Goal: Use online tool/utility: Use online tool/utility

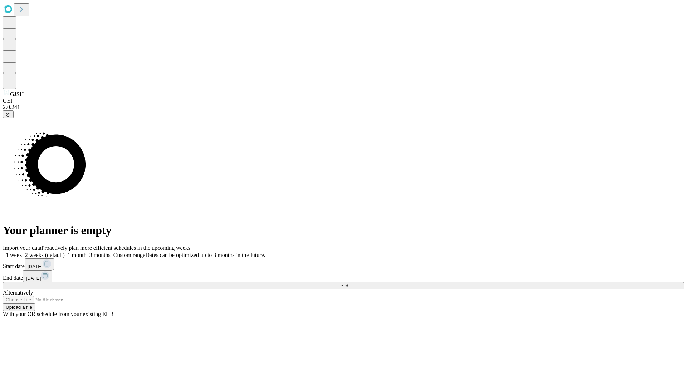
click at [22, 252] on label "1 week" at bounding box center [12, 255] width 19 height 6
click at [349, 283] on span "Fetch" at bounding box center [343, 285] width 12 height 5
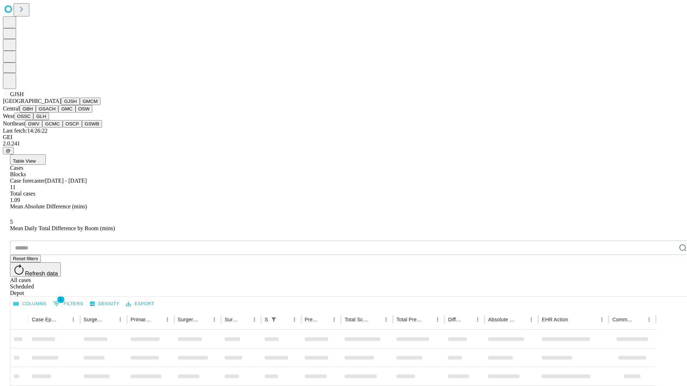
click at [80, 105] on button "GMCM" at bounding box center [90, 102] width 21 height 8
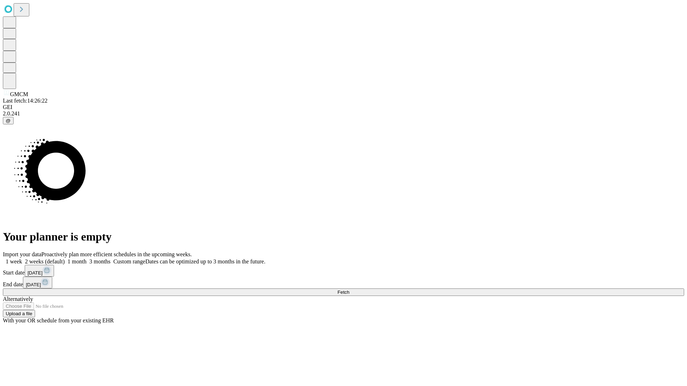
click at [22, 259] on label "1 week" at bounding box center [12, 262] width 19 height 6
click at [349, 290] on span "Fetch" at bounding box center [343, 292] width 12 height 5
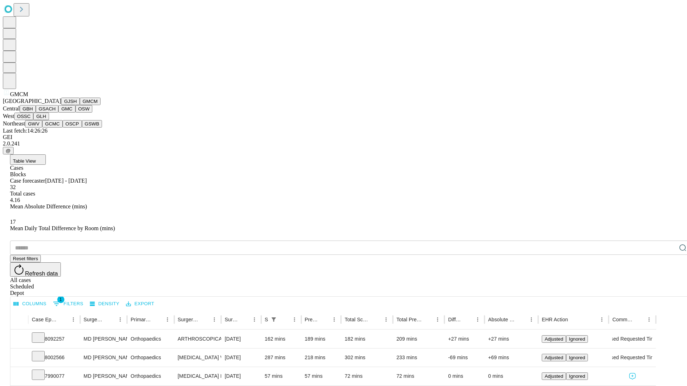
click at [36, 113] on button "GBH" at bounding box center [28, 109] width 16 height 8
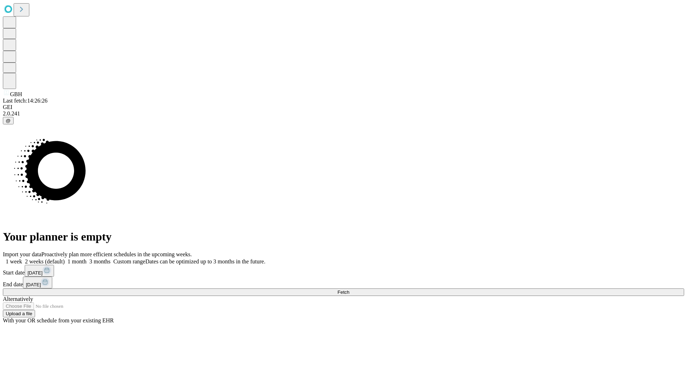
click at [22, 259] on label "1 week" at bounding box center [12, 262] width 19 height 6
click at [349, 290] on span "Fetch" at bounding box center [343, 292] width 12 height 5
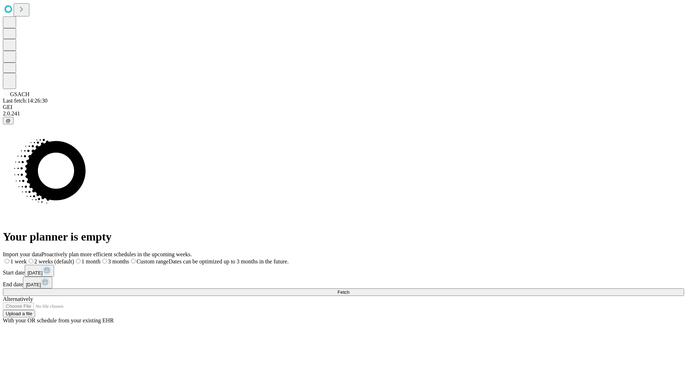
click at [27, 259] on label "1 week" at bounding box center [15, 262] width 24 height 6
click at [349, 290] on span "Fetch" at bounding box center [343, 292] width 12 height 5
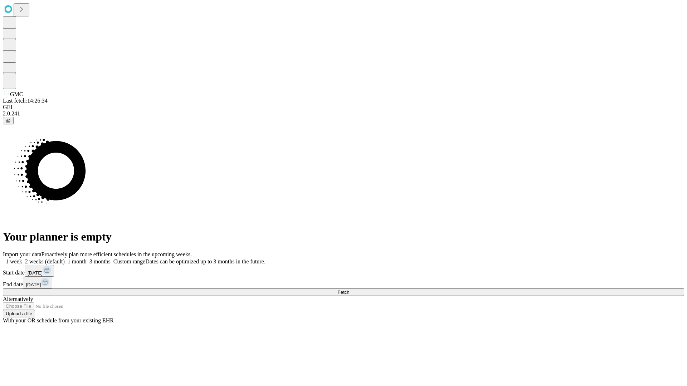
click at [22, 259] on label "1 week" at bounding box center [12, 262] width 19 height 6
click at [349, 290] on span "Fetch" at bounding box center [343, 292] width 12 height 5
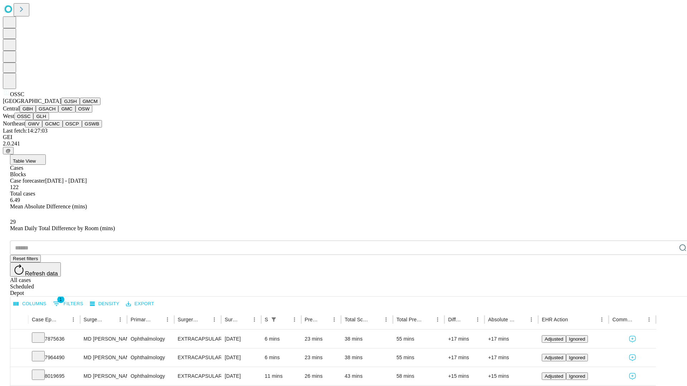
click at [49, 120] on button "GLH" at bounding box center [40, 117] width 15 height 8
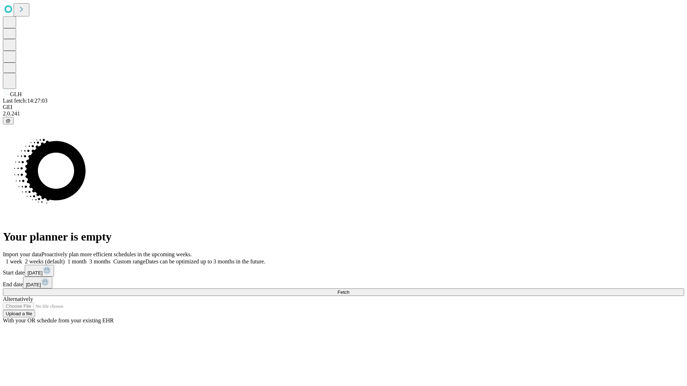
click at [22, 259] on label "1 week" at bounding box center [12, 262] width 19 height 6
click at [349, 290] on span "Fetch" at bounding box center [343, 292] width 12 height 5
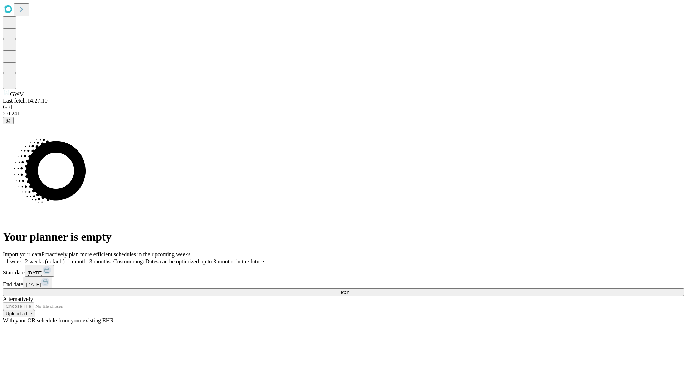
click at [22, 259] on label "1 week" at bounding box center [12, 262] width 19 height 6
click at [349, 290] on span "Fetch" at bounding box center [343, 292] width 12 height 5
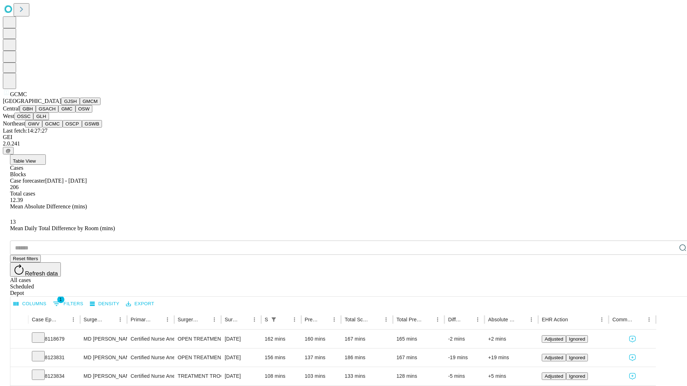
click at [63, 128] on button "OSCP" at bounding box center [72, 124] width 19 height 8
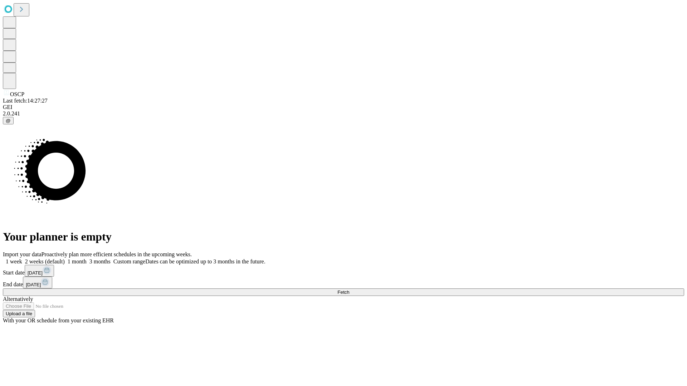
click at [22, 259] on label "1 week" at bounding box center [12, 262] width 19 height 6
click at [349, 290] on span "Fetch" at bounding box center [343, 292] width 12 height 5
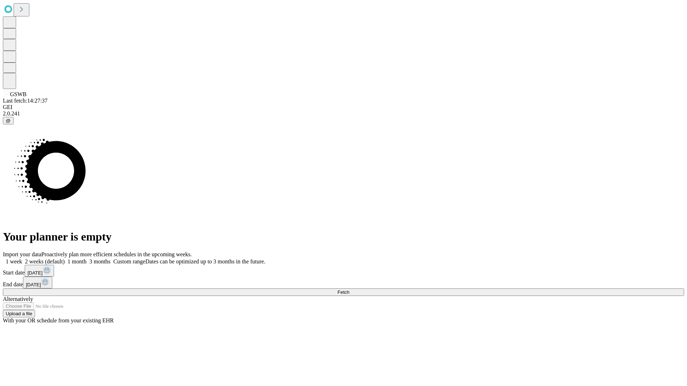
click at [22, 259] on label "1 week" at bounding box center [12, 262] width 19 height 6
click at [349, 290] on span "Fetch" at bounding box center [343, 292] width 12 height 5
